Goal: Information Seeking & Learning: Learn about a topic

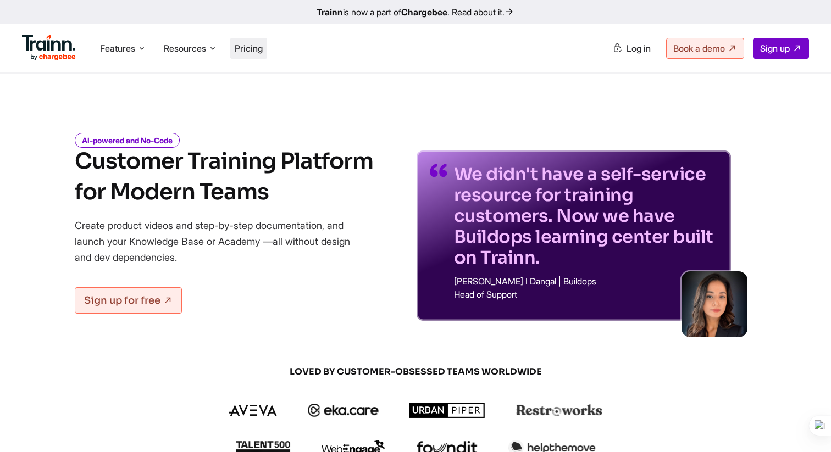
click at [252, 50] on span "Pricing" at bounding box center [249, 48] width 28 height 11
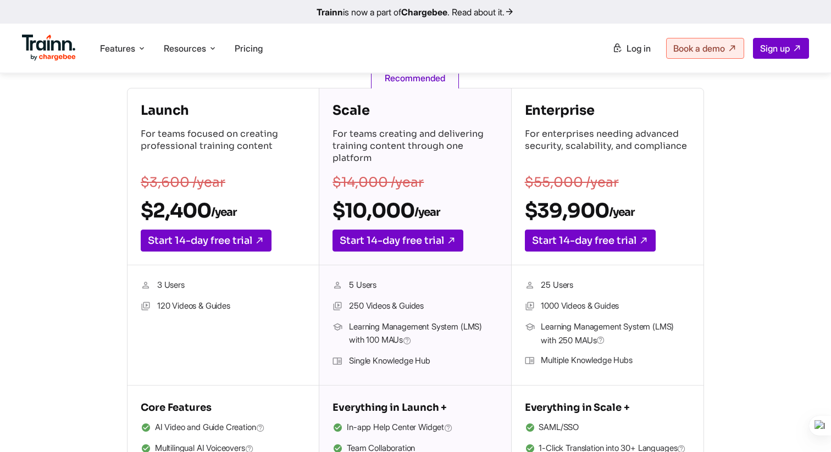
scroll to position [188, 0]
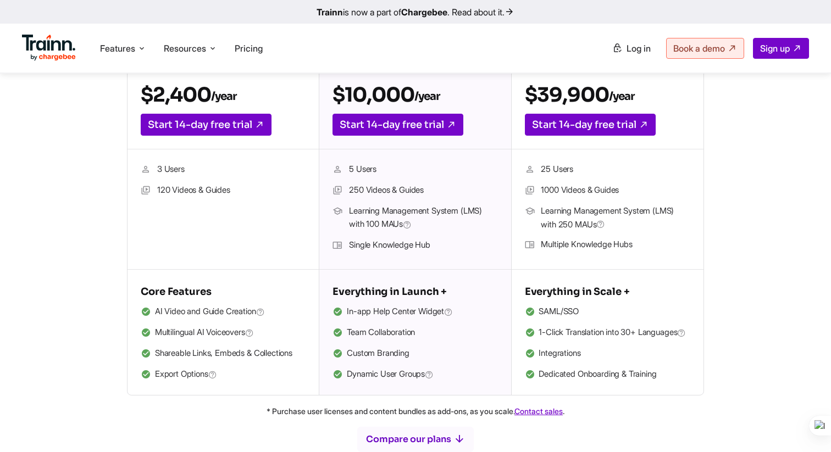
click at [370, 377] on span "Dynamic User Groups" at bounding box center [390, 375] width 87 height 14
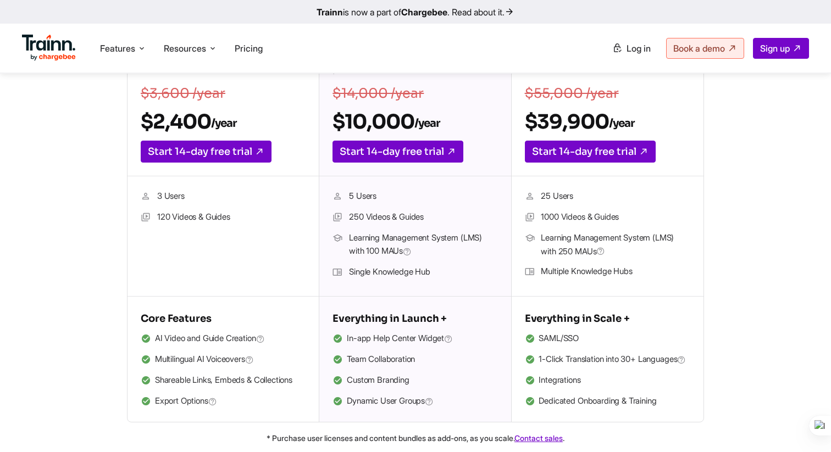
scroll to position [259, 0]
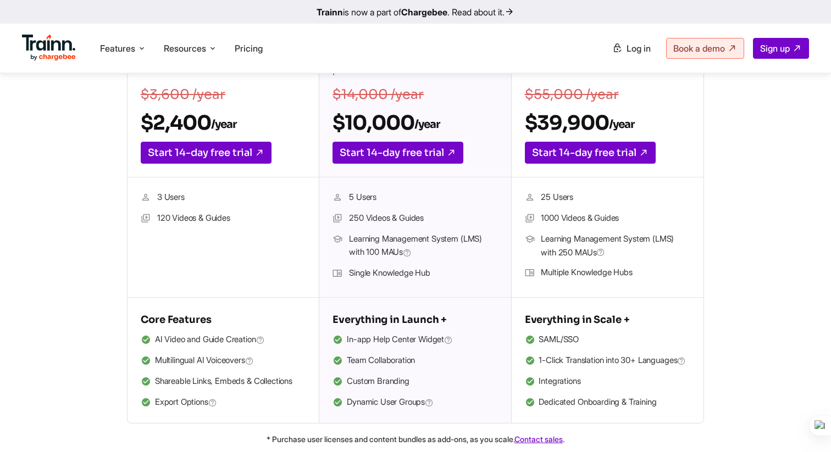
click at [605, 347] on ul "[PERSON_NAME]/SSO 1-Click Translation into 30+ Languages Integrations Dedicated…" at bounding box center [607, 371] width 165 height 77
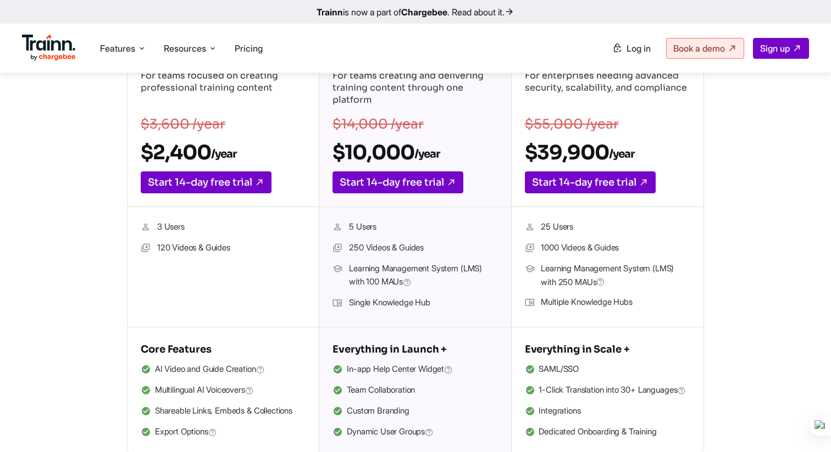
scroll to position [231, 0]
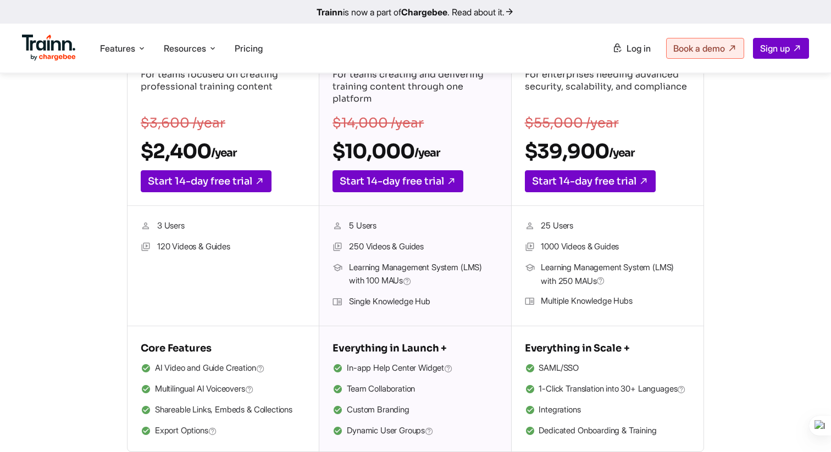
click at [702, 341] on div "Everything in Scale + [PERSON_NAME]/SSO 1-Click Translation into 30+ Languages …" at bounding box center [607, 388] width 192 height 125
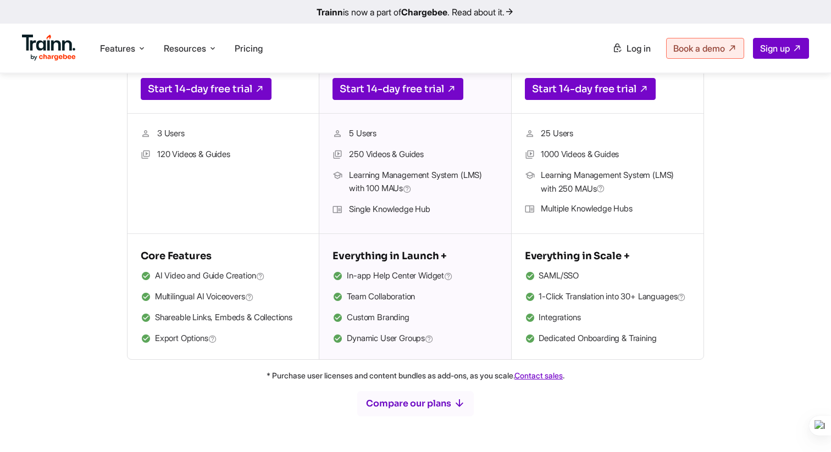
scroll to position [324, 0]
